Goal: Check status: Check status

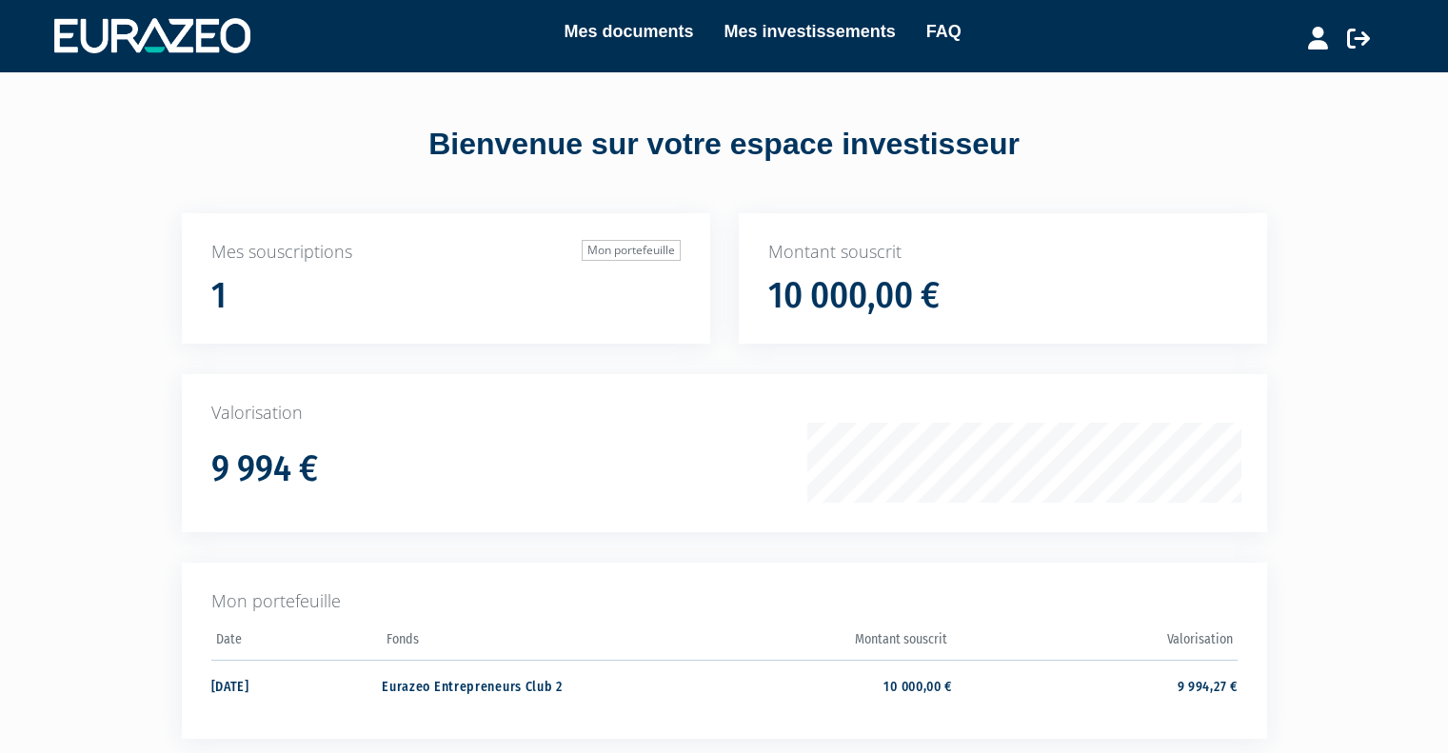
scroll to position [190, 0]
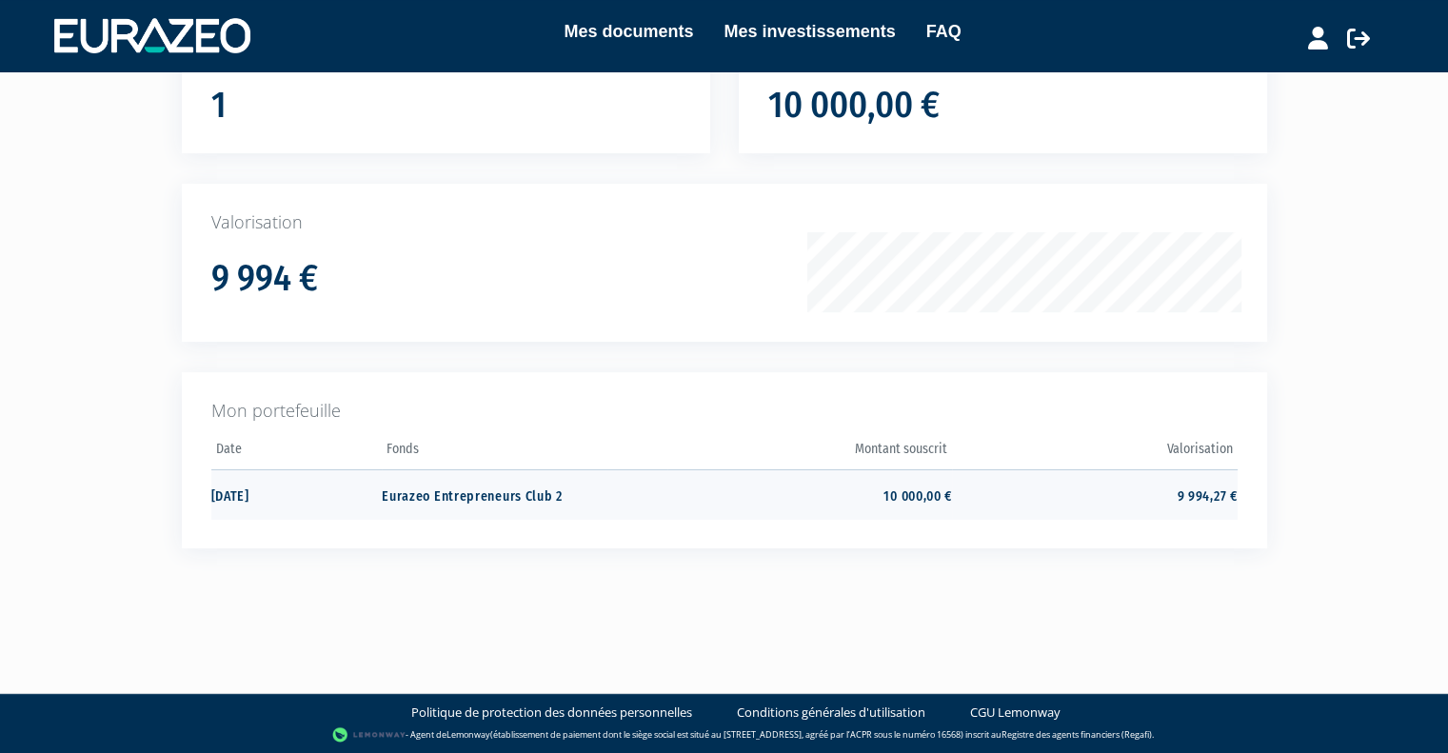
click at [913, 489] on td "10 000,00 €" at bounding box center [810, 494] width 285 height 50
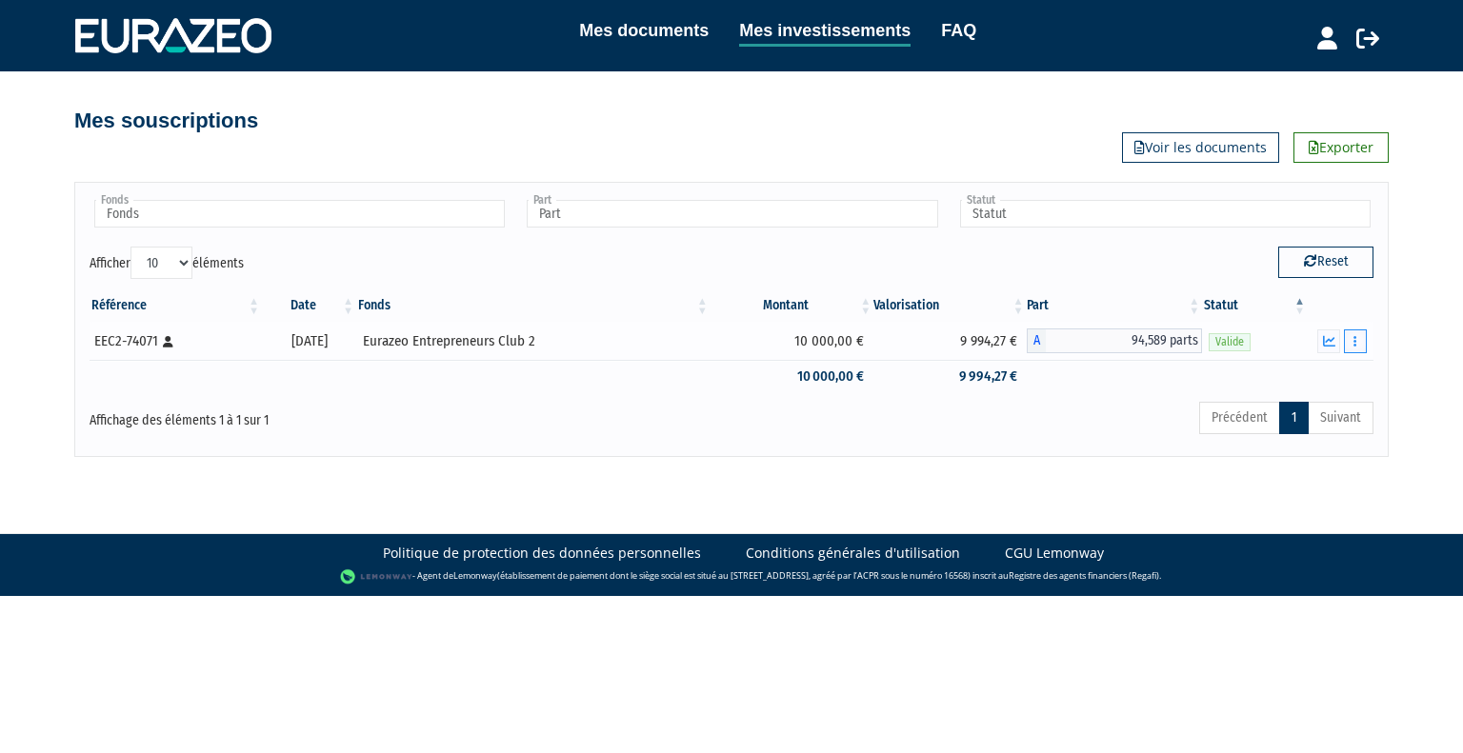
click at [1356, 343] on icon "button" at bounding box center [1354, 341] width 3 height 12
click at [1329, 338] on icon "button" at bounding box center [1329, 341] width 12 height 12
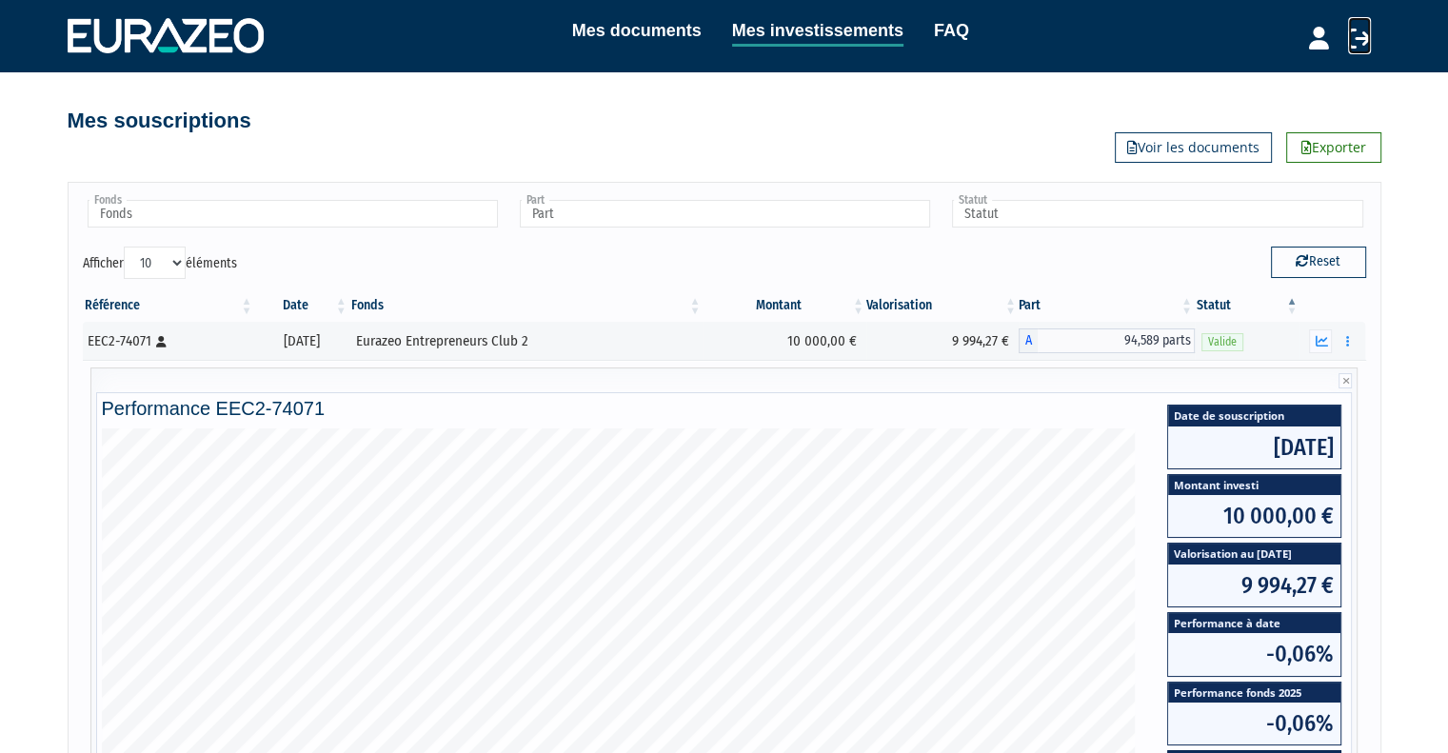
click at [1348, 37] on icon at bounding box center [1359, 38] width 23 height 23
